Goal: Information Seeking & Learning: Learn about a topic

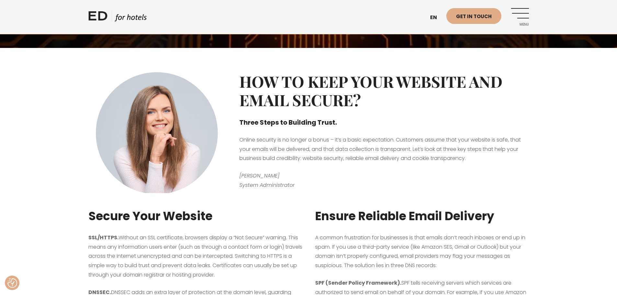
scroll to position [130, 0]
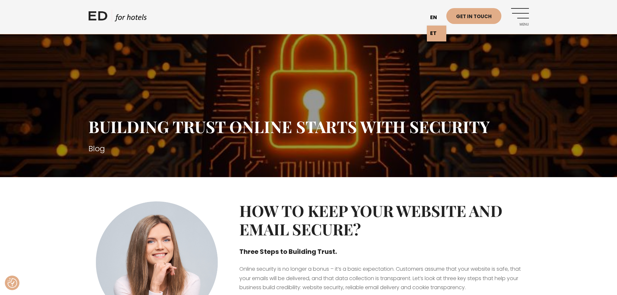
click at [436, 15] on link "en" at bounding box center [436, 18] width 19 height 16
click at [435, 31] on link "ET" at bounding box center [436, 34] width 19 height 16
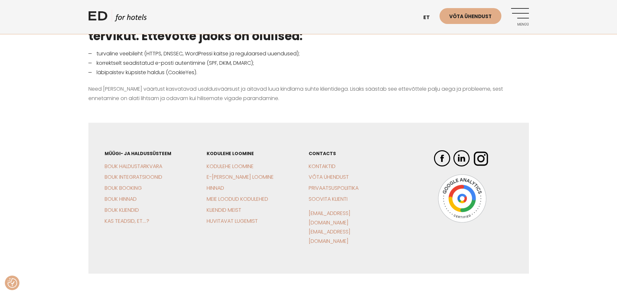
scroll to position [827, 0]
